Goal: Task Accomplishment & Management: Complete application form

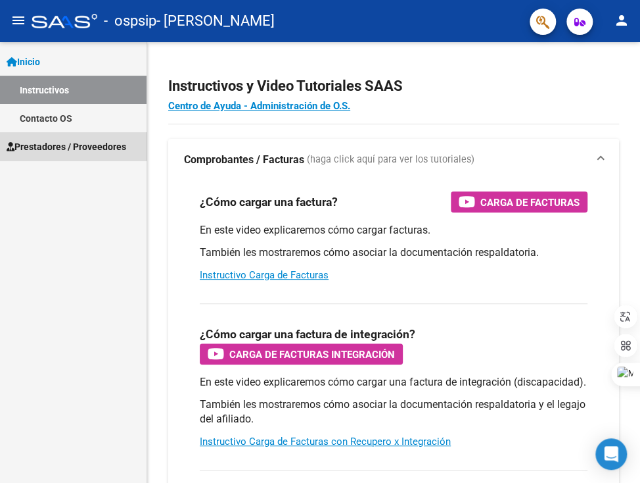
click at [71, 142] on span "Prestadores / Proveedores" at bounding box center [67, 146] width 120 height 14
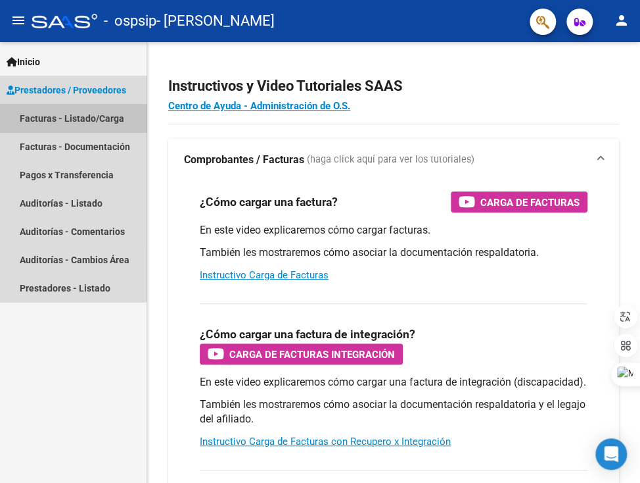
click at [73, 114] on link "Facturas - Listado/Carga" at bounding box center [73, 118] width 147 height 28
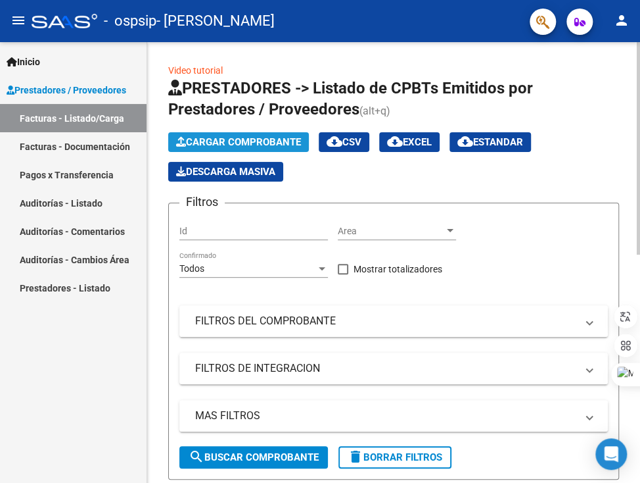
click at [252, 139] on span "Cargar Comprobante" at bounding box center [238, 142] width 125 height 12
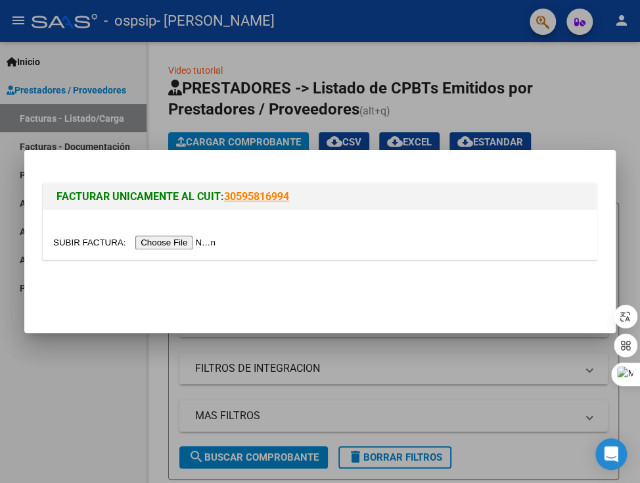
click at [200, 243] on input "file" at bounding box center [136, 242] width 166 height 14
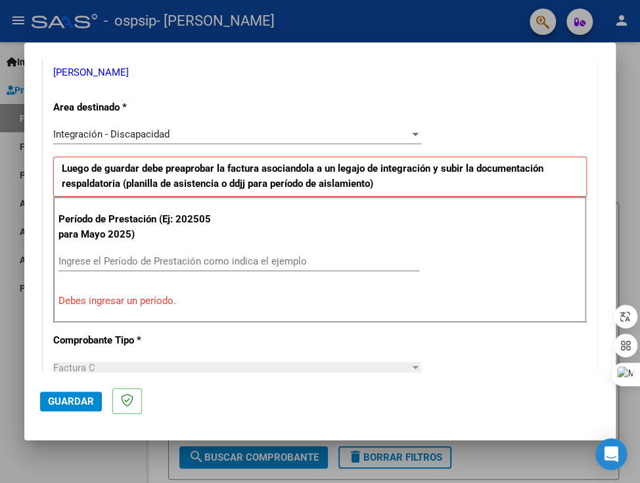
scroll to position [300, 0]
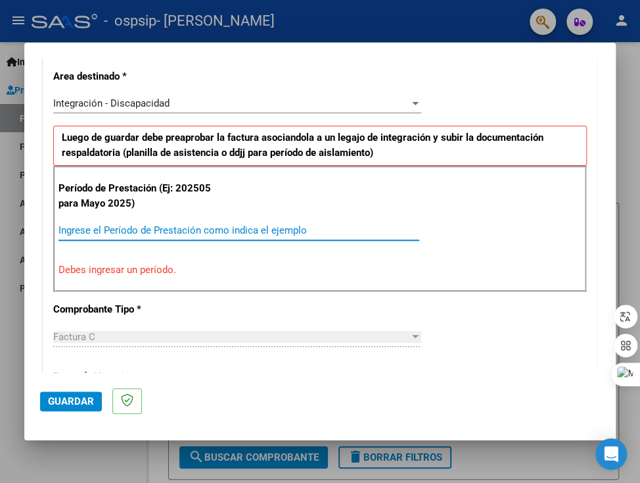
click at [289, 231] on input "Ingrese el Período de Prestación como indica el ejemplo" at bounding box center [239, 230] width 361 height 12
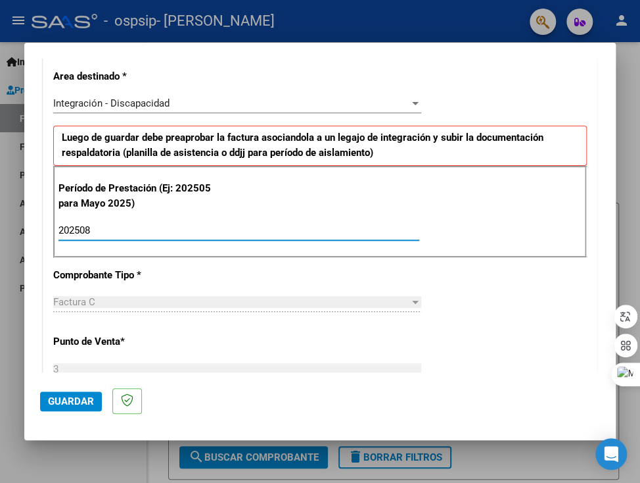
type input "202508"
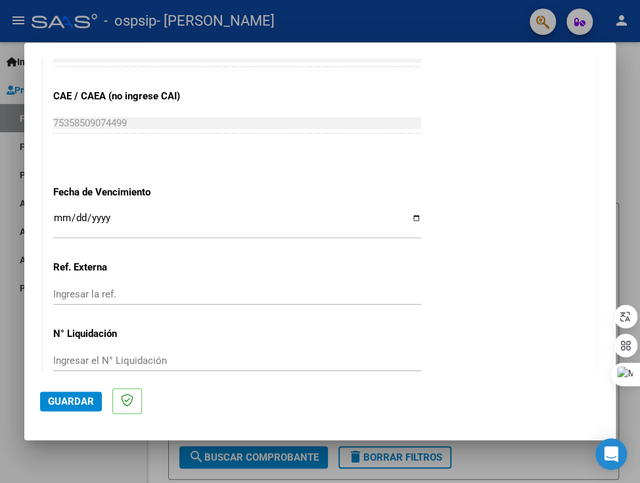
scroll to position [826, 0]
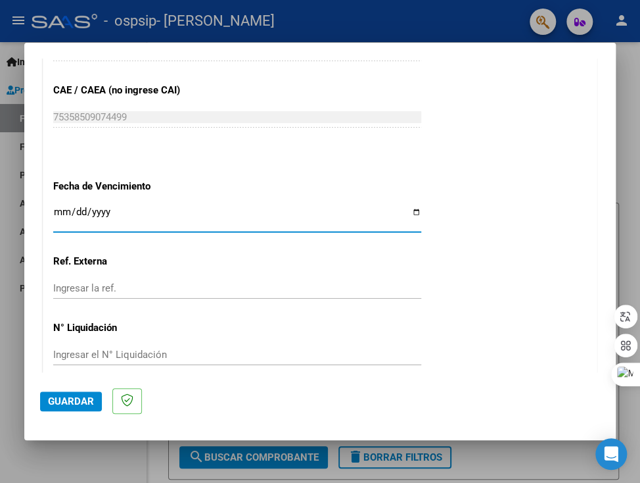
click at [410, 206] on input "Ingresar la fecha" at bounding box center [237, 216] width 368 height 21
type input "[DATE]"
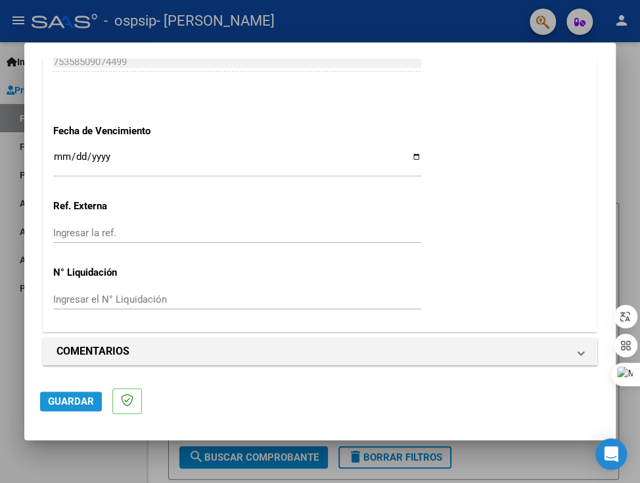
click at [74, 396] on span "Guardar" at bounding box center [71, 401] width 46 height 12
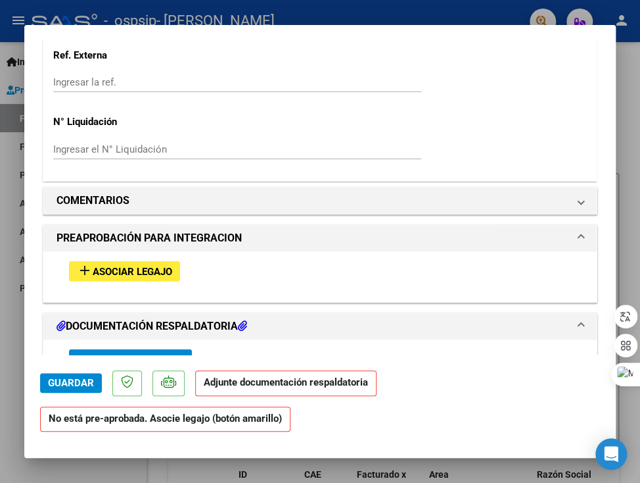
scroll to position [1052, 0]
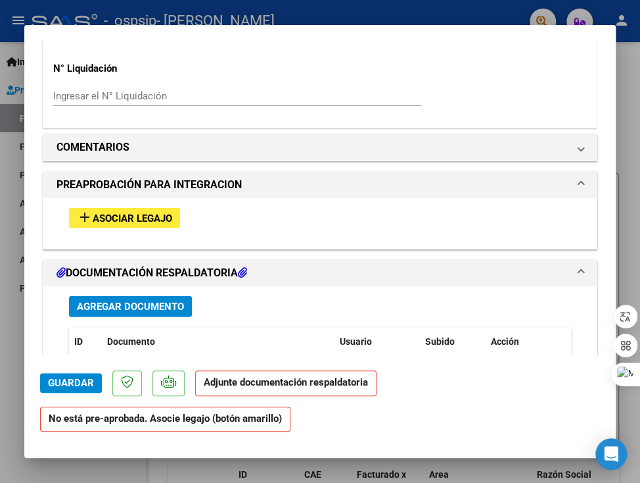
click at [160, 216] on span "Asociar Legajo" at bounding box center [133, 218] width 80 height 12
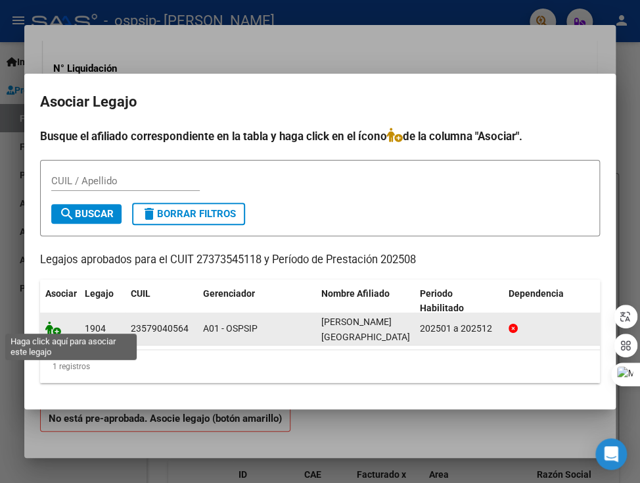
click at [53, 329] on icon at bounding box center [53, 328] width 16 height 14
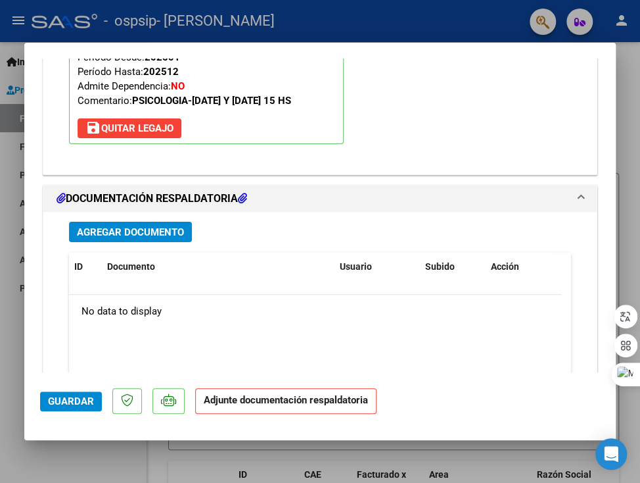
scroll to position [1415, 0]
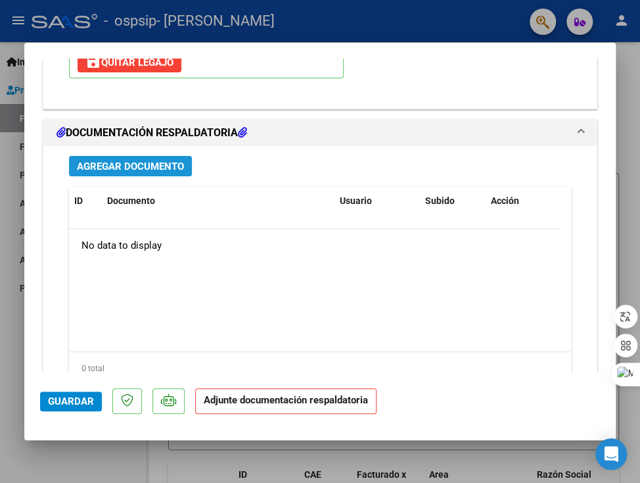
click at [130, 162] on span "Agregar Documento" at bounding box center [130, 166] width 107 height 12
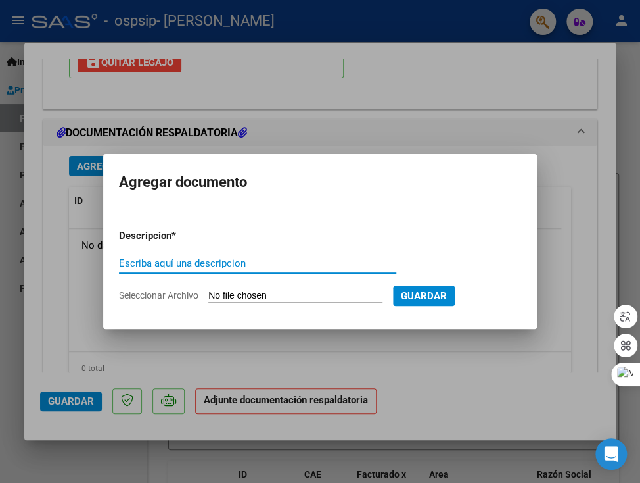
click at [173, 297] on span "Seleccionar Archivo" at bounding box center [159, 295] width 80 height 11
click at [208, 297] on input "Seleccionar Archivo" at bounding box center [295, 296] width 174 height 12
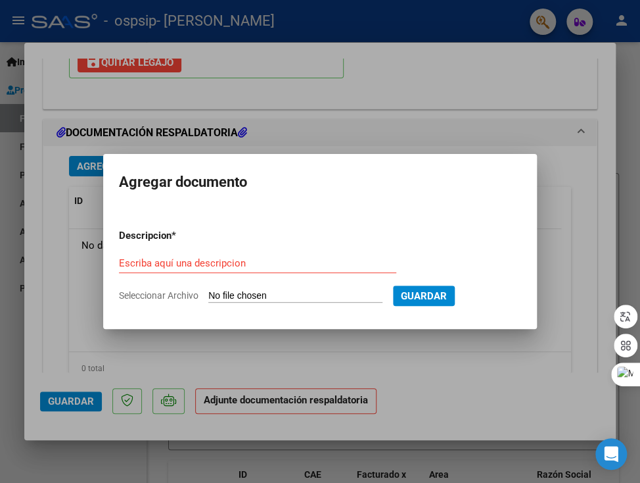
type input "C:\fakepath\aly8.pdf"
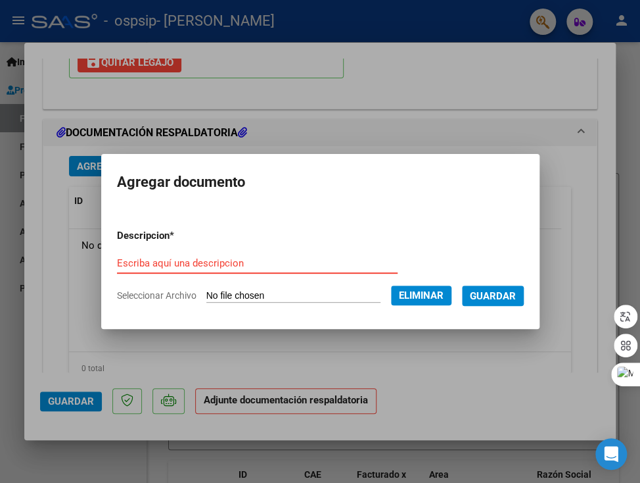
click at [252, 263] on input "Escriba aquí una descripcion" at bounding box center [257, 263] width 281 height 12
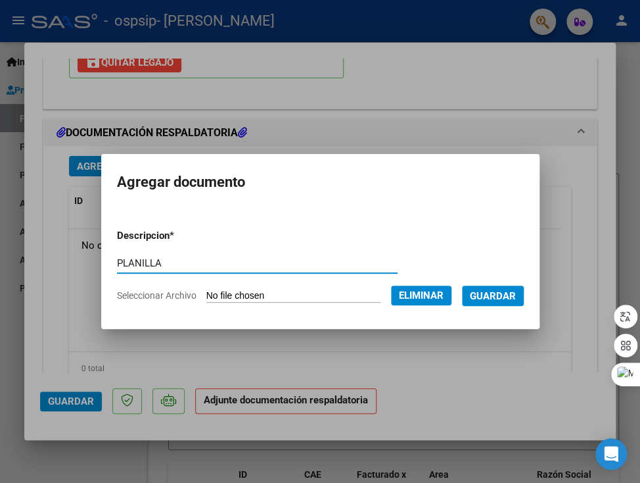
type input "PLANILLA"
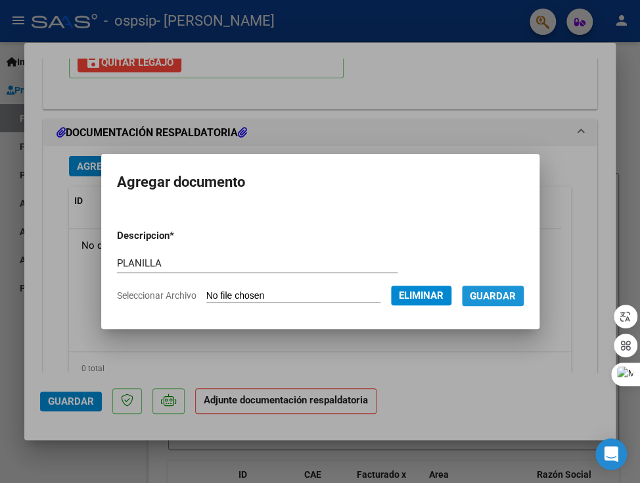
click at [502, 292] on span "Guardar" at bounding box center [493, 296] width 46 height 12
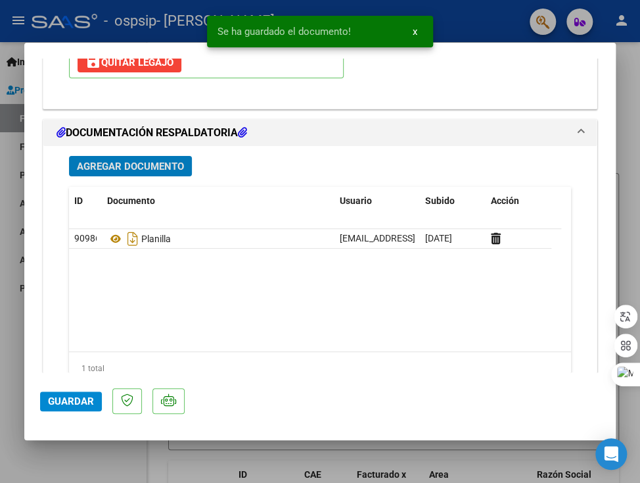
scroll to position [1465, 0]
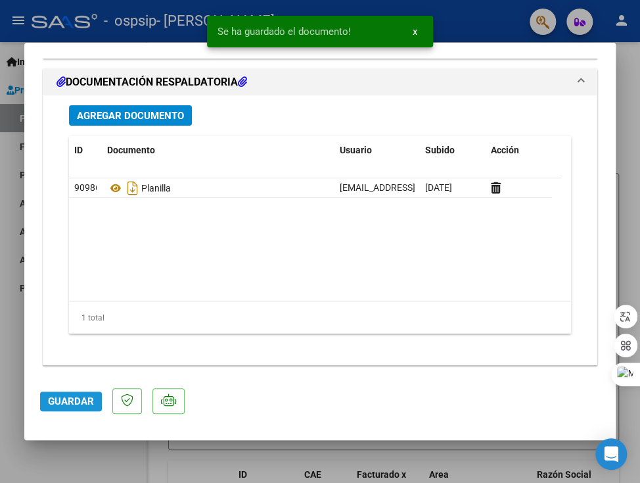
click at [79, 398] on span "Guardar" at bounding box center [71, 401] width 46 height 12
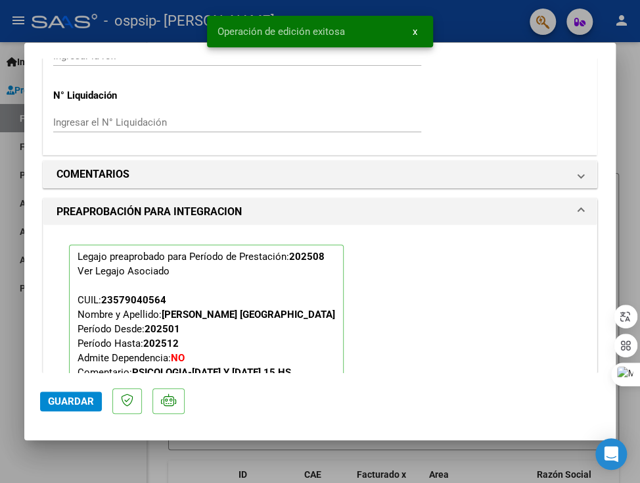
scroll to position [1005, 0]
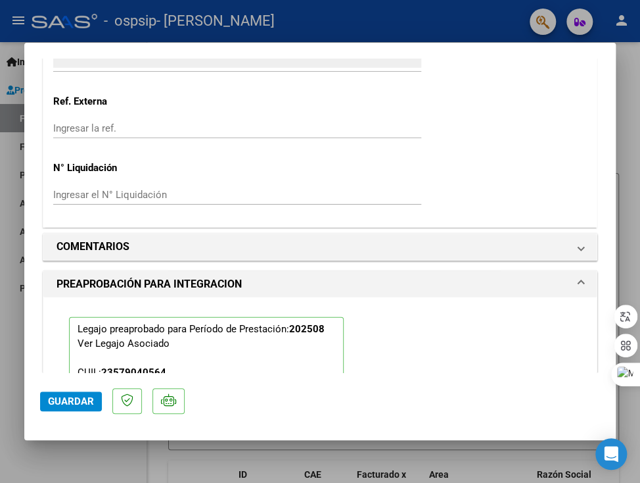
click at [623, 80] on div at bounding box center [320, 241] width 640 height 483
type input "$ 0,00"
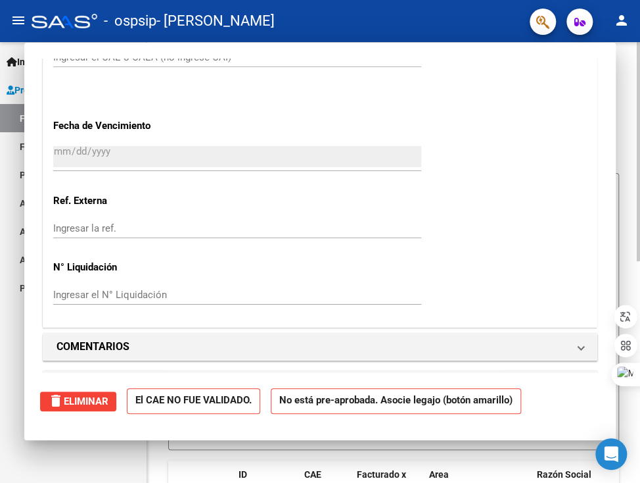
scroll to position [1105, 0]
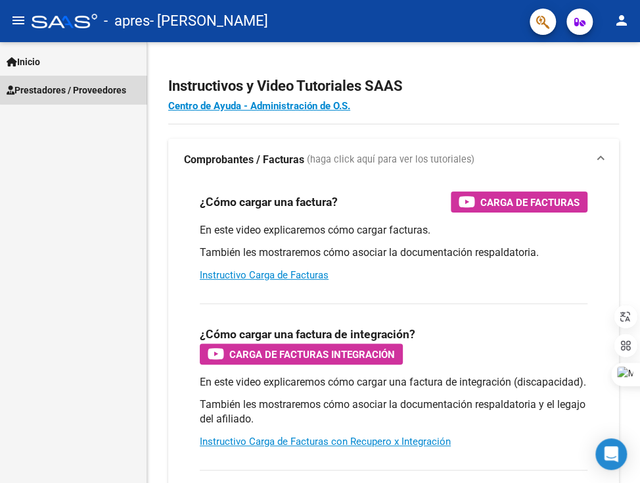
click at [113, 83] on span "Prestadores / Proveedores" at bounding box center [67, 90] width 120 height 14
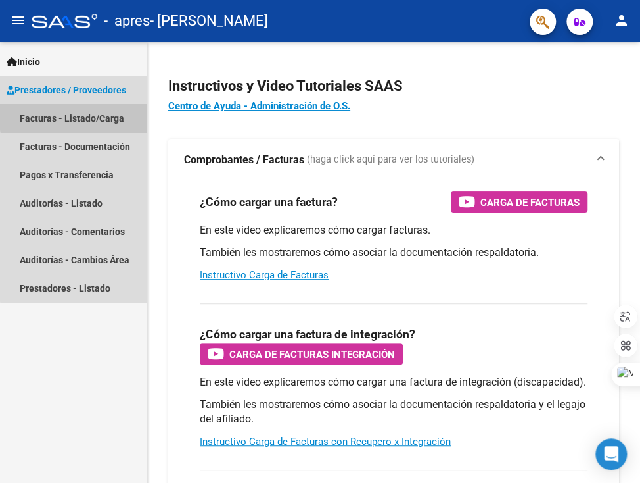
click at [110, 114] on link "Facturas - Listado/Carga" at bounding box center [73, 118] width 147 height 28
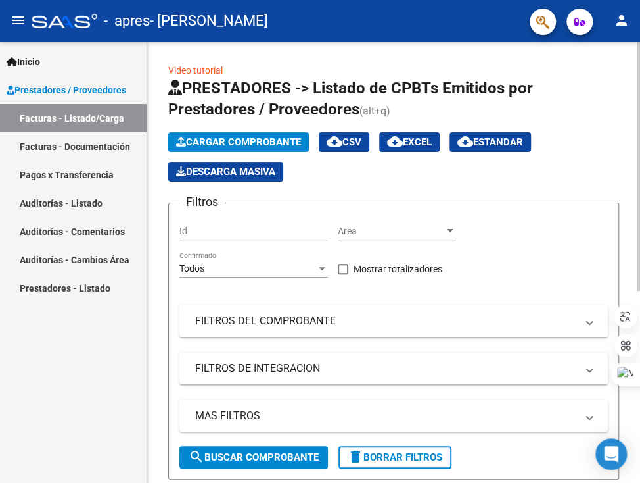
click at [297, 140] on span "Cargar Comprobante" at bounding box center [238, 142] width 125 height 12
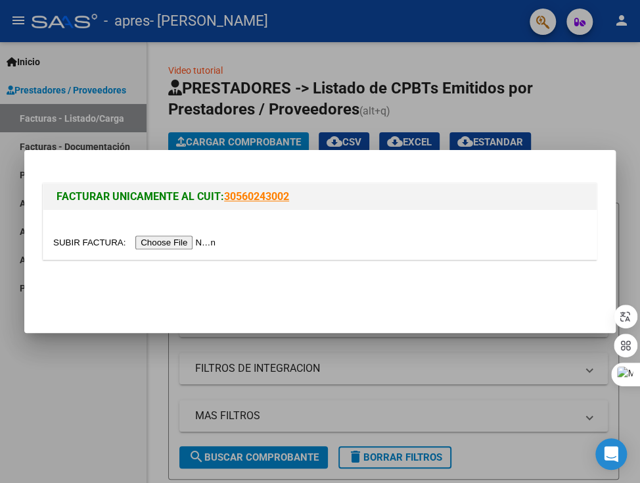
click at [210, 237] on input "file" at bounding box center [136, 242] width 166 height 14
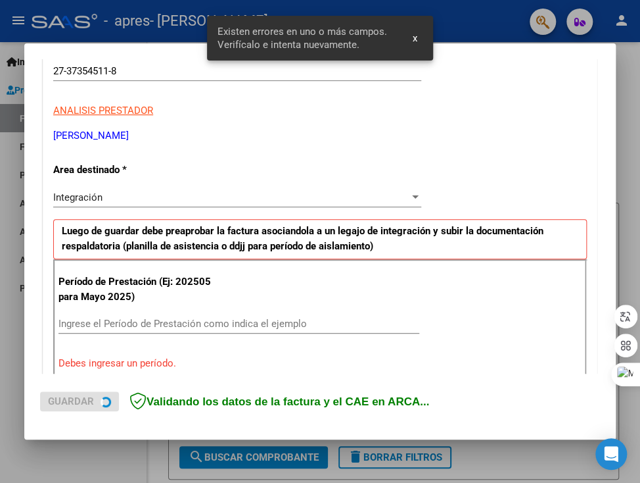
scroll to position [275, 0]
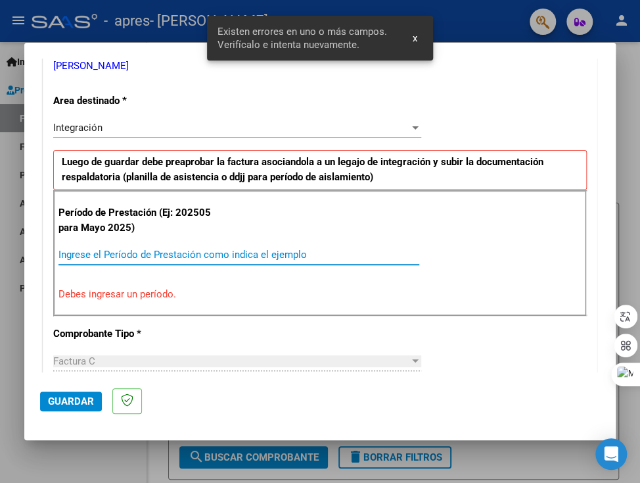
click at [199, 253] on input "Ingrese el Período de Prestación como indica el ejemplo" at bounding box center [239, 255] width 361 height 12
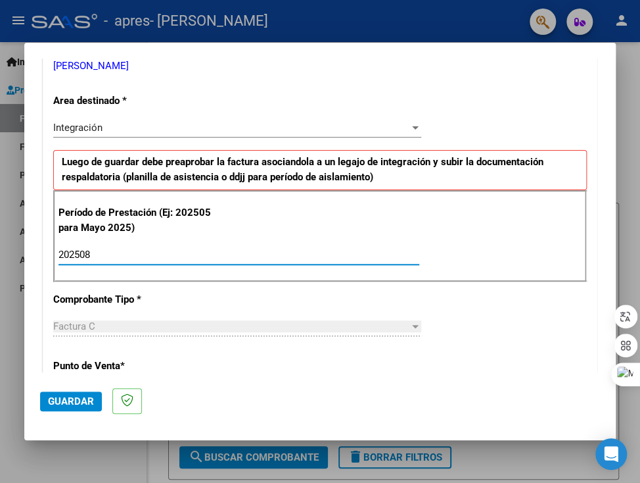
type input "202508"
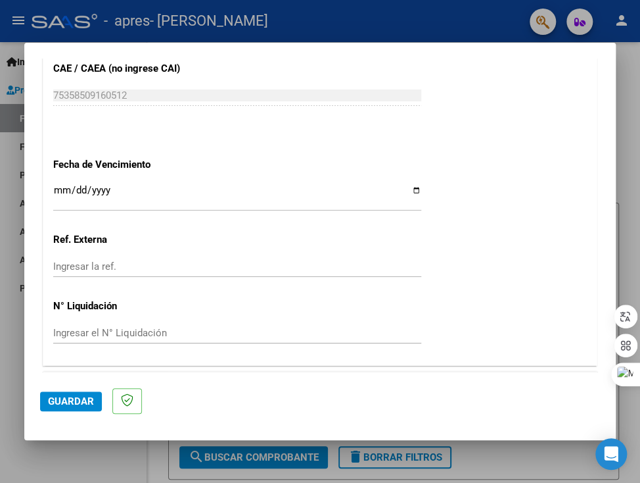
scroll to position [867, 0]
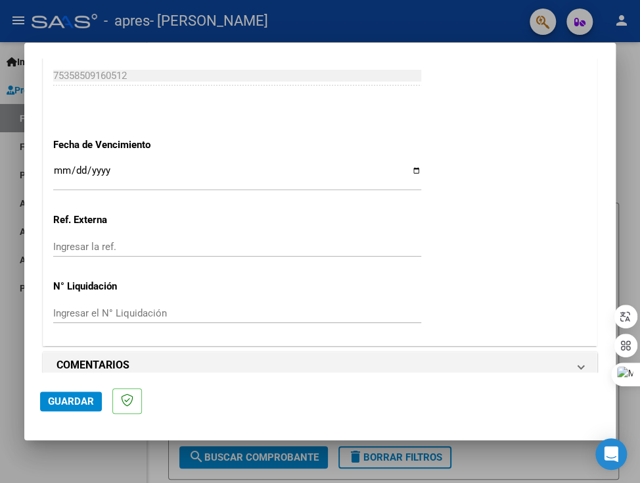
click at [409, 172] on input "Ingresar la fecha" at bounding box center [237, 175] width 368 height 21
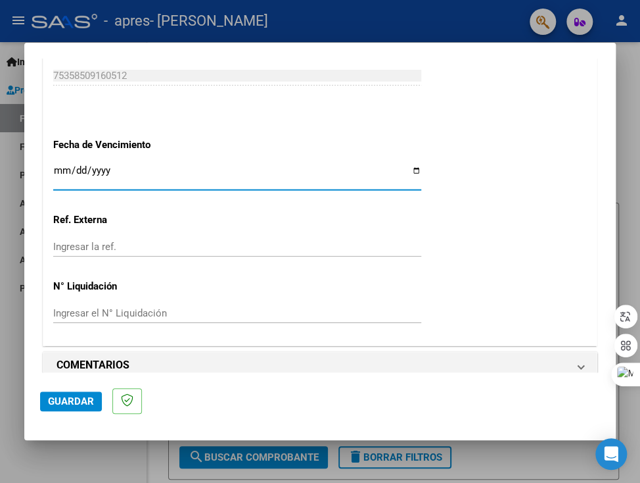
type input "[DATE]"
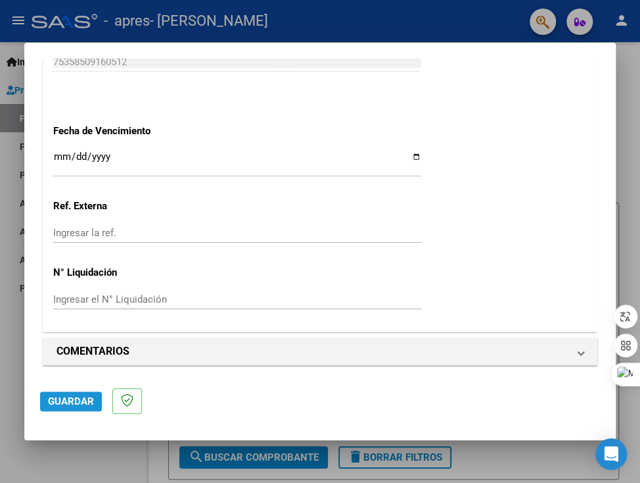
click at [83, 400] on span "Guardar" at bounding box center [71, 401] width 46 height 12
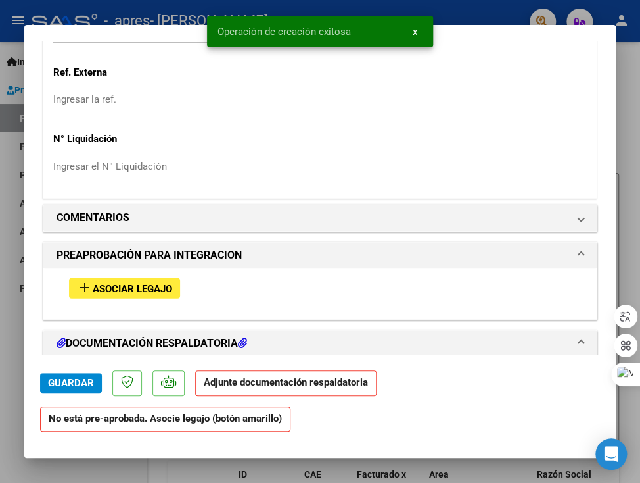
scroll to position [986, 0]
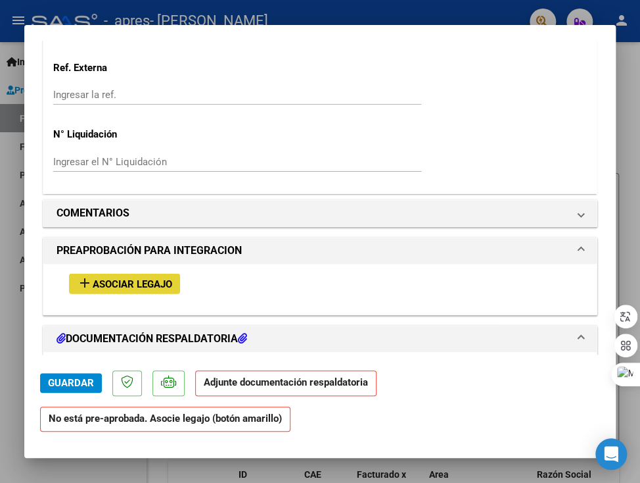
click at [140, 286] on span "Asociar Legajo" at bounding box center [133, 284] width 80 height 12
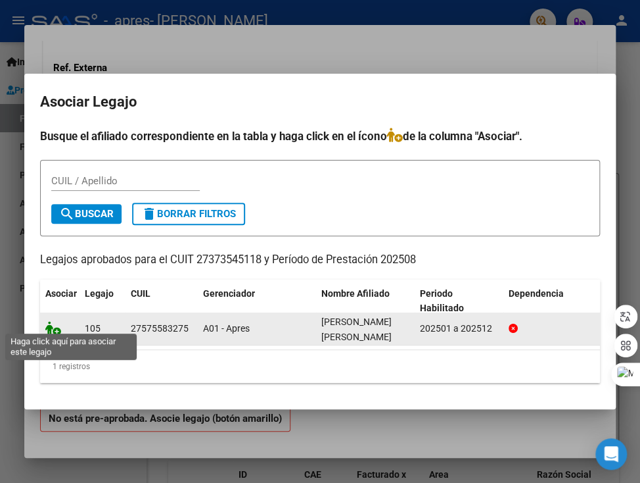
click at [53, 323] on icon at bounding box center [53, 328] width 16 height 14
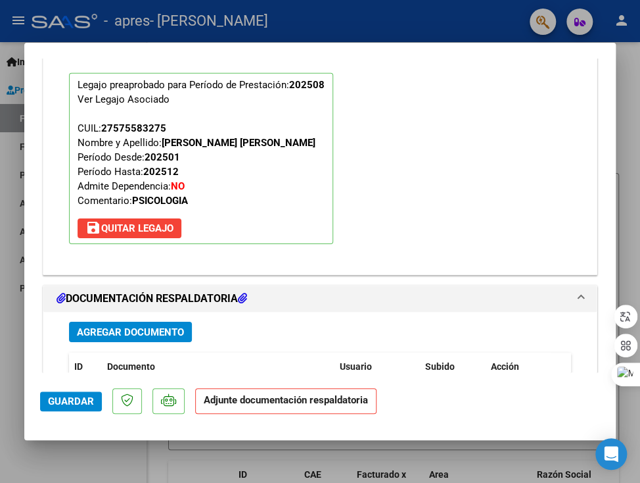
scroll to position [1283, 0]
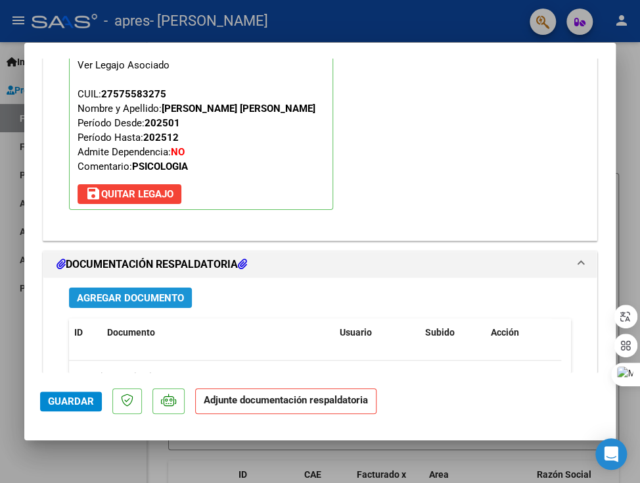
click at [167, 297] on span "Agregar Documento" at bounding box center [130, 298] width 107 height 12
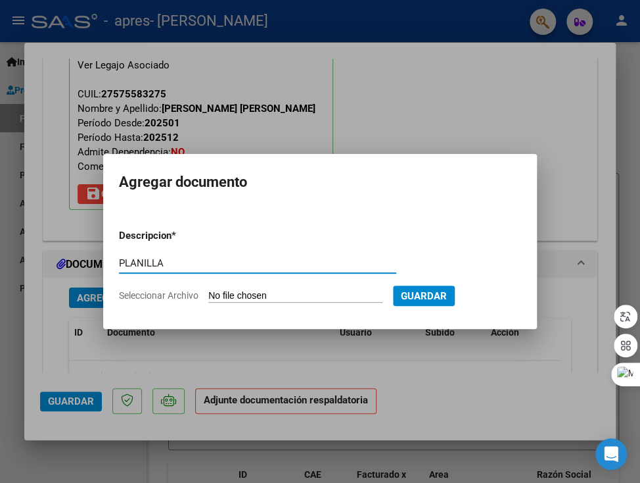
type input "PLANILLA"
click at [159, 292] on span "Seleccionar Archivo" at bounding box center [159, 295] width 80 height 11
click at [208, 292] on input "Seleccionar Archivo" at bounding box center [295, 296] width 174 height 12
type input "C:\fakepath\kiaraacuñaagosto.pdf"
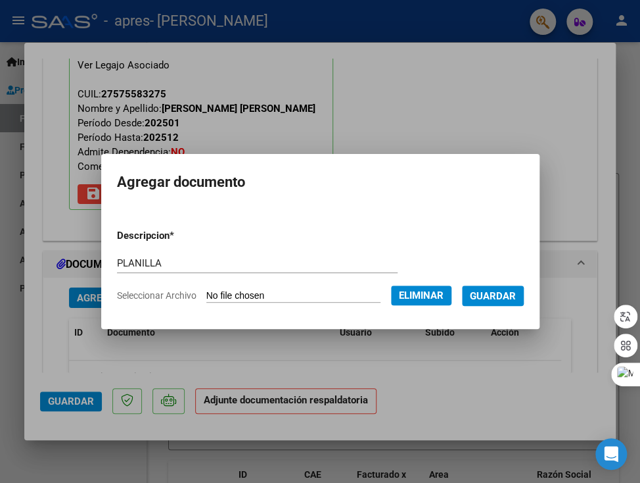
drag, startPoint x: 422, startPoint y: 295, endPoint x: 478, endPoint y: 219, distance: 94.5
click at [478, 219] on form "Descripcion * PLANILLA Escriba aquí una descripcion Seleccionar Archivo Elimina…" at bounding box center [320, 265] width 407 height 94
click at [512, 297] on span "Guardar" at bounding box center [493, 296] width 46 height 12
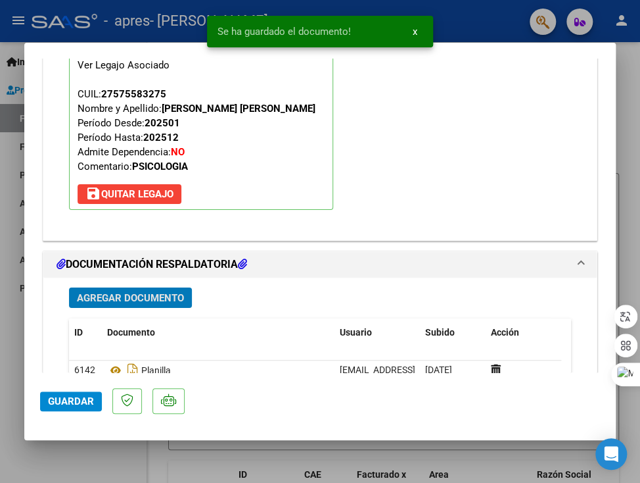
click at [65, 396] on span "Guardar" at bounding box center [71, 401] width 46 height 12
